Goal: Information Seeking & Learning: Find specific fact

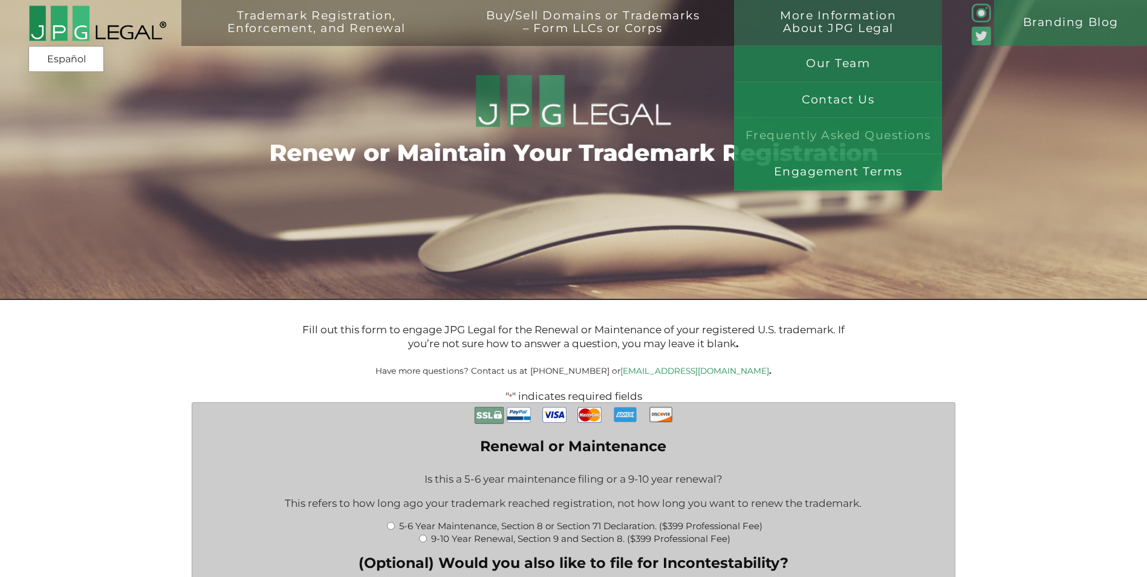
click at [846, 135] on link "Frequently Asked Questions" at bounding box center [838, 136] width 208 height 36
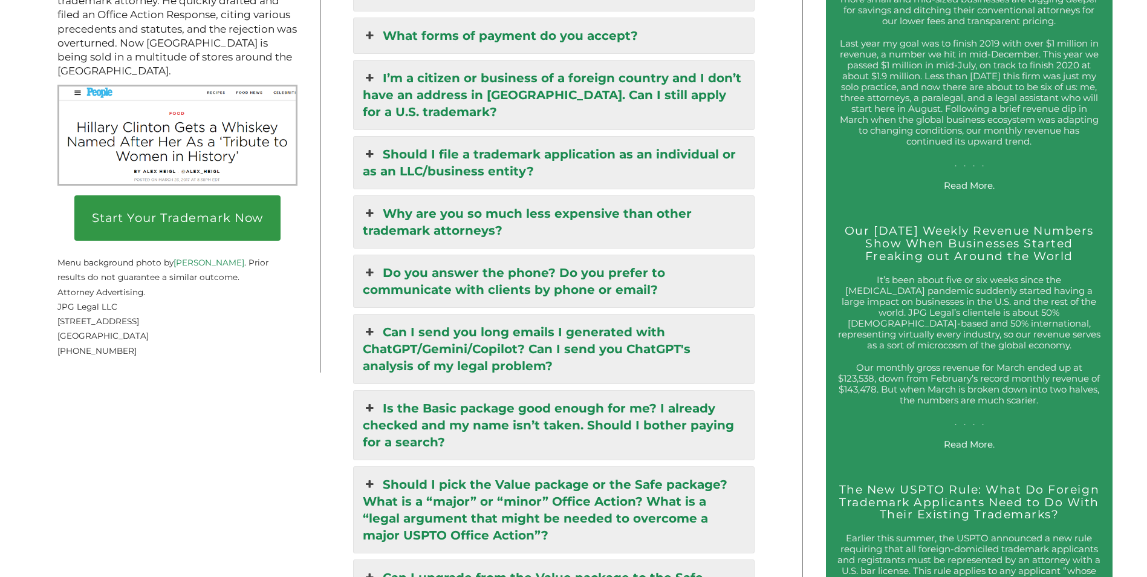
scroll to position [2070, 0]
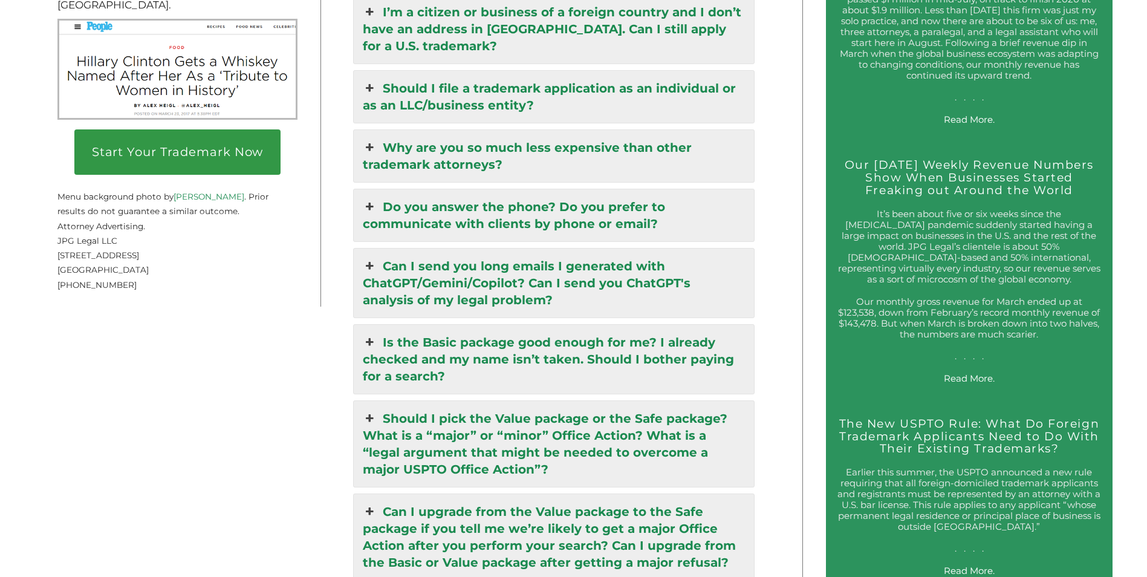
click at [371, 260] on icon at bounding box center [369, 266] width 13 height 17
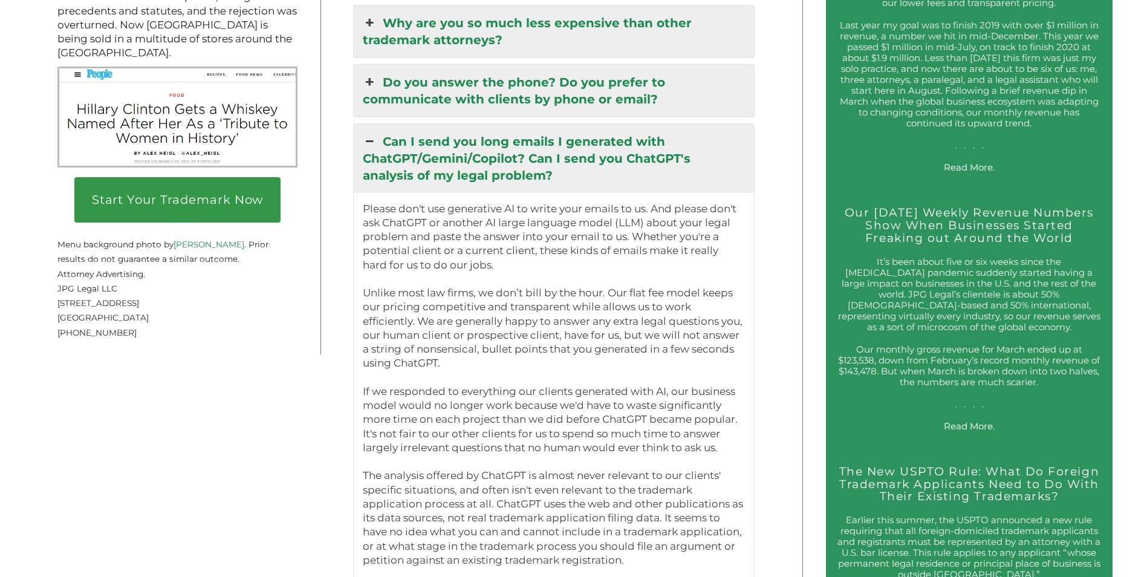
scroll to position [1958, 0]
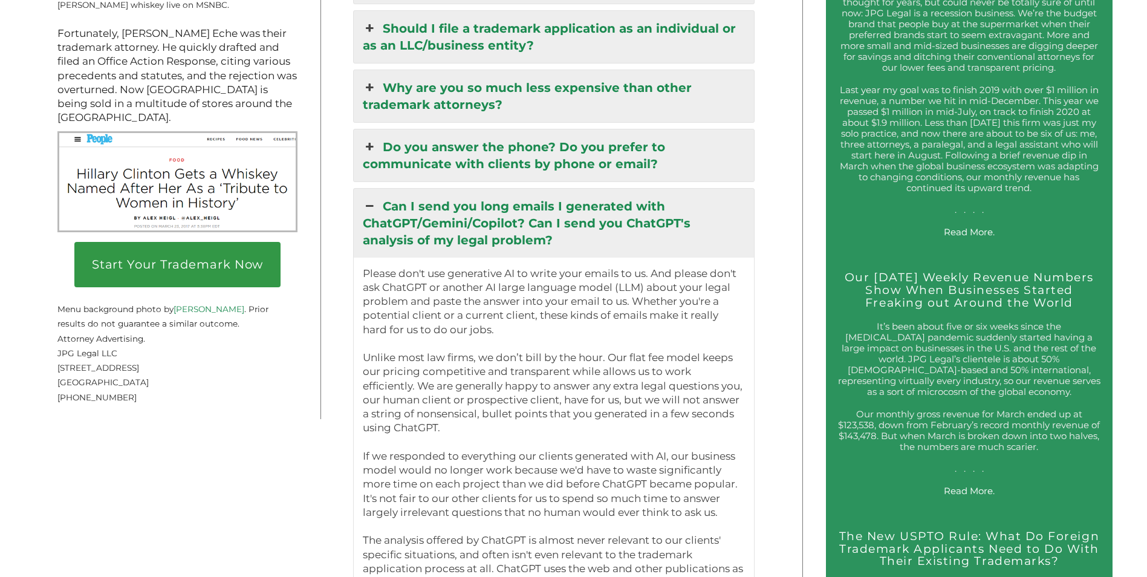
drag, startPoint x: 468, startPoint y: 409, endPoint x: 388, endPoint y: 211, distance: 213.5
click at [388, 211] on div "Can I send you long emails I generated with ChatGPT/Gemini/Copilot? Can I send …" at bounding box center [554, 492] width 402 height 608
drag, startPoint x: 388, startPoint y: 211, endPoint x: 404, endPoint y: 227, distance: 22.7
copy div "Lor I dolo sit amet consec A elitseddo eius TempORI/Utlabo/Etdolor? Mag A enim …"
click at [563, 384] on p "Please don't use generative AI to write your emails to us. And please don't ask…" at bounding box center [554, 527] width 382 height 520
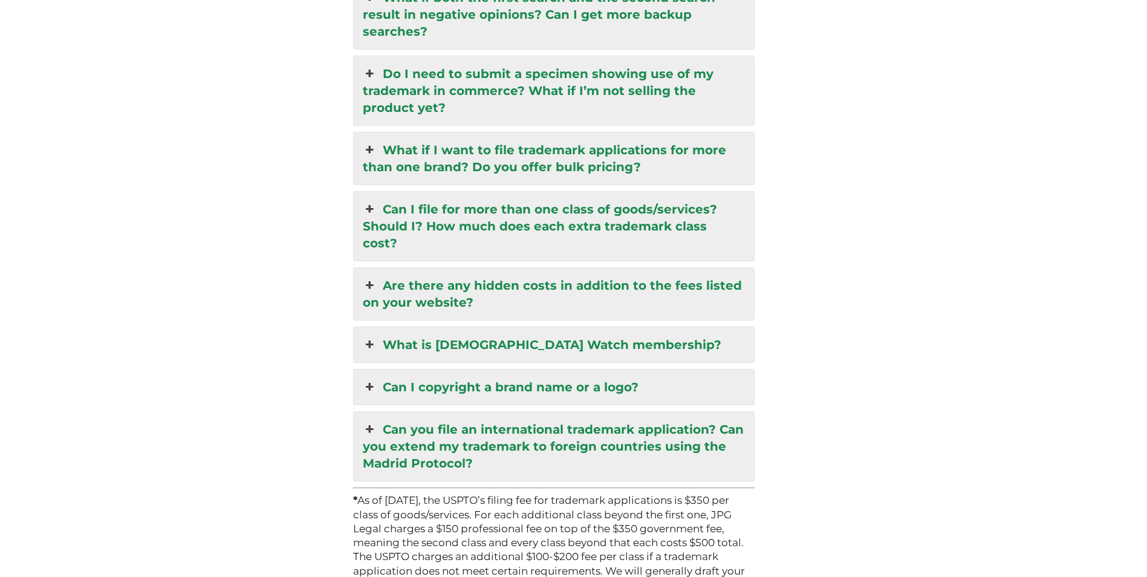
scroll to position [3470, 0]
